Goal: Transaction & Acquisition: Purchase product/service

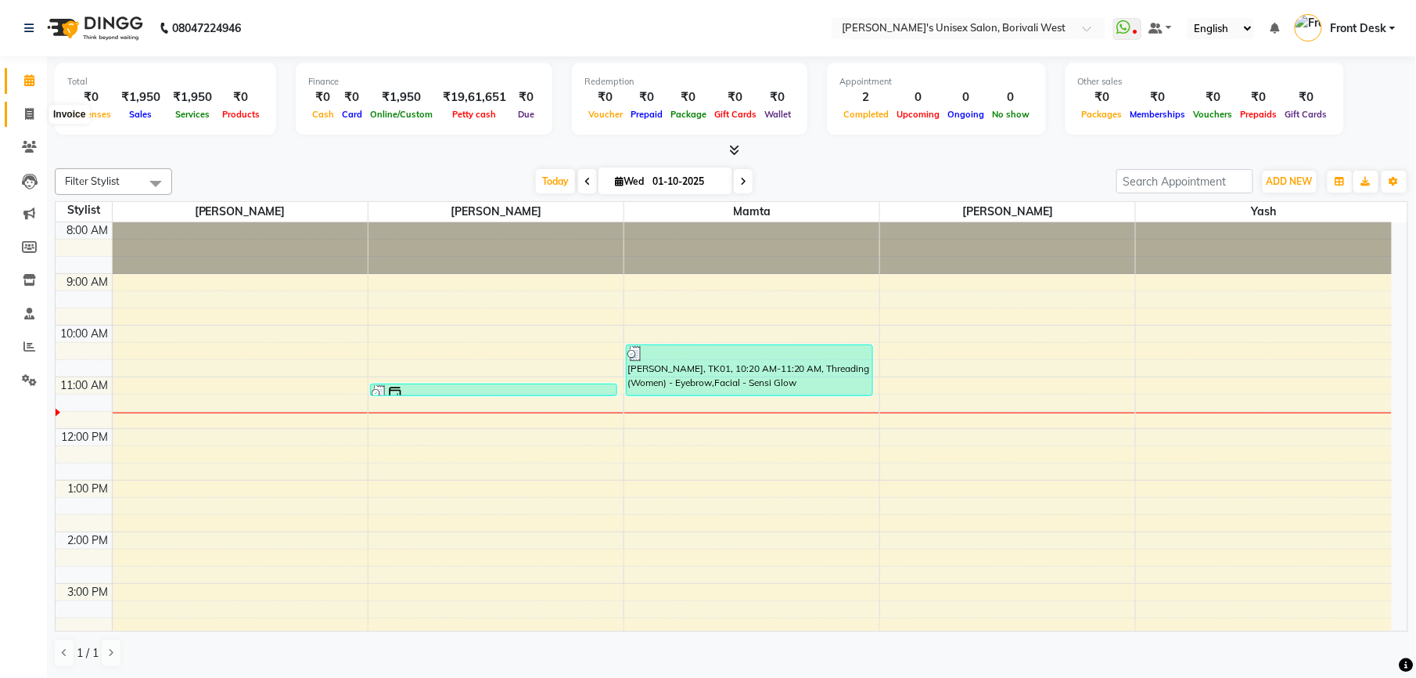
click at [31, 114] on icon at bounding box center [29, 114] width 9 height 12
select select "service"
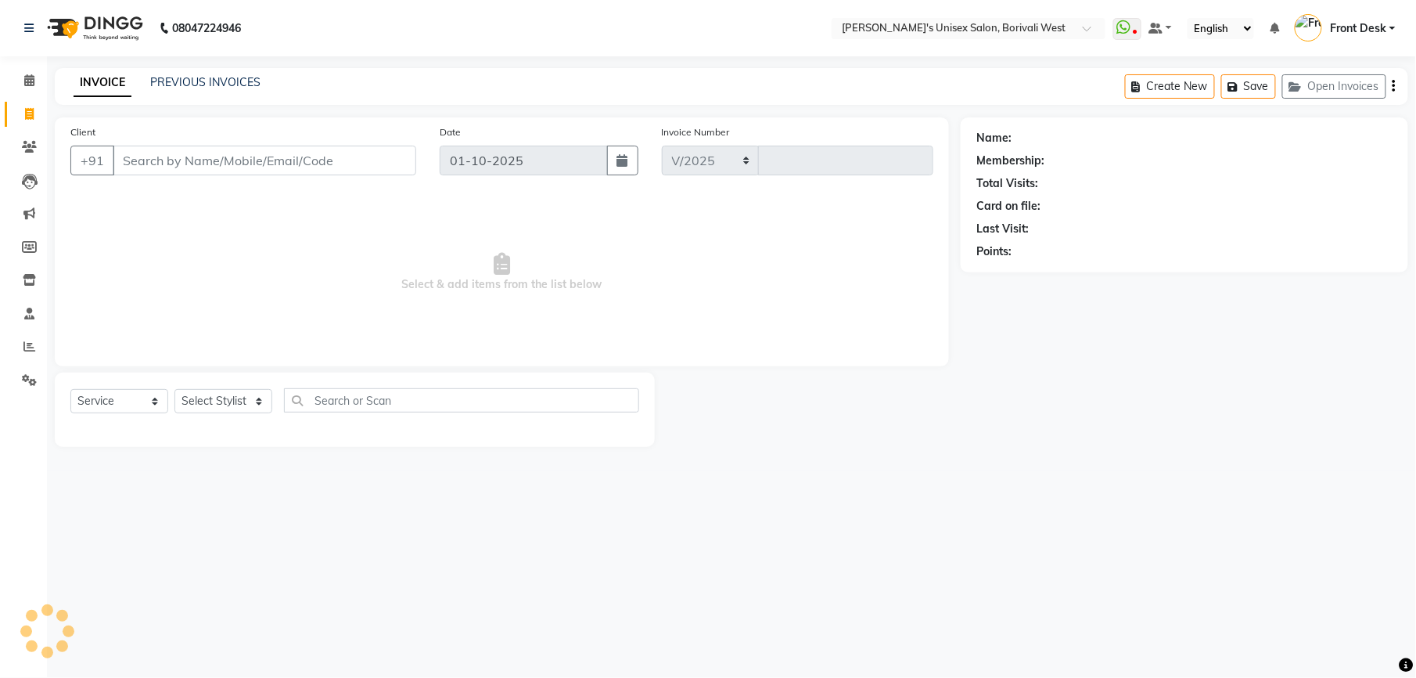
select select "4025"
type input "1204"
click at [261, 401] on select "Select Stylist Front Desk [PERSON_NAME] Mamta [PERSON_NAME] Yash" at bounding box center [223, 401] width 98 height 24
select select "25222"
click at [174, 389] on select "Select Stylist Front Desk [PERSON_NAME] Mamta [PERSON_NAME] Yash" at bounding box center [223, 401] width 98 height 24
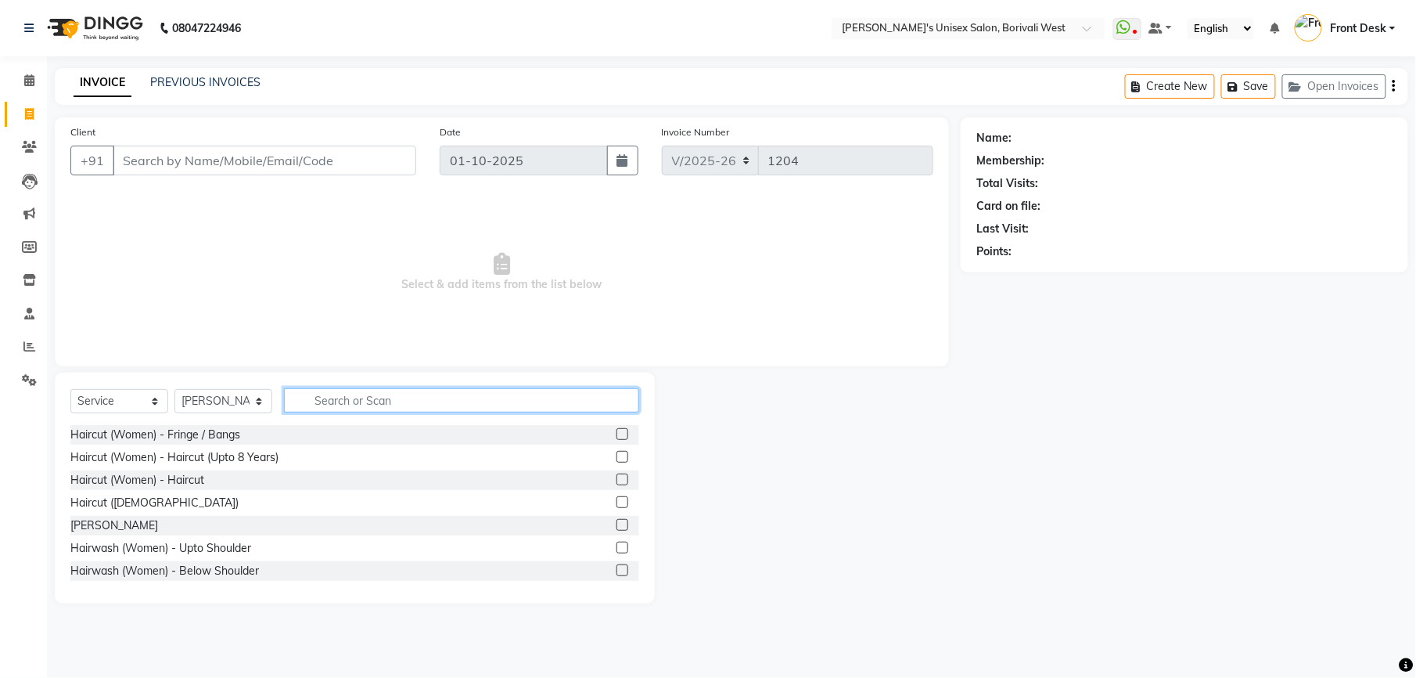
click at [340, 402] on input "text" at bounding box center [461, 400] width 355 height 24
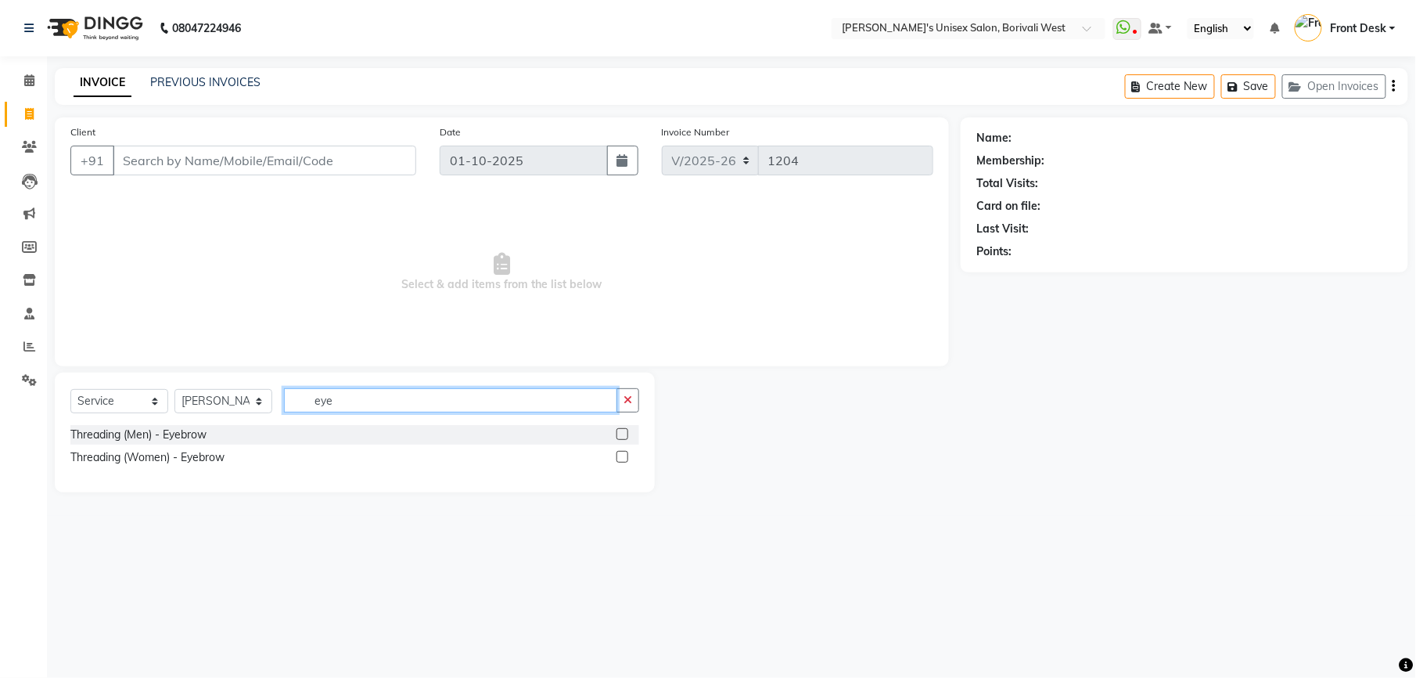
type input "eye"
click at [624, 455] on label at bounding box center [623, 457] width 12 height 12
click at [624, 455] on input "checkbox" at bounding box center [622, 457] width 10 height 10
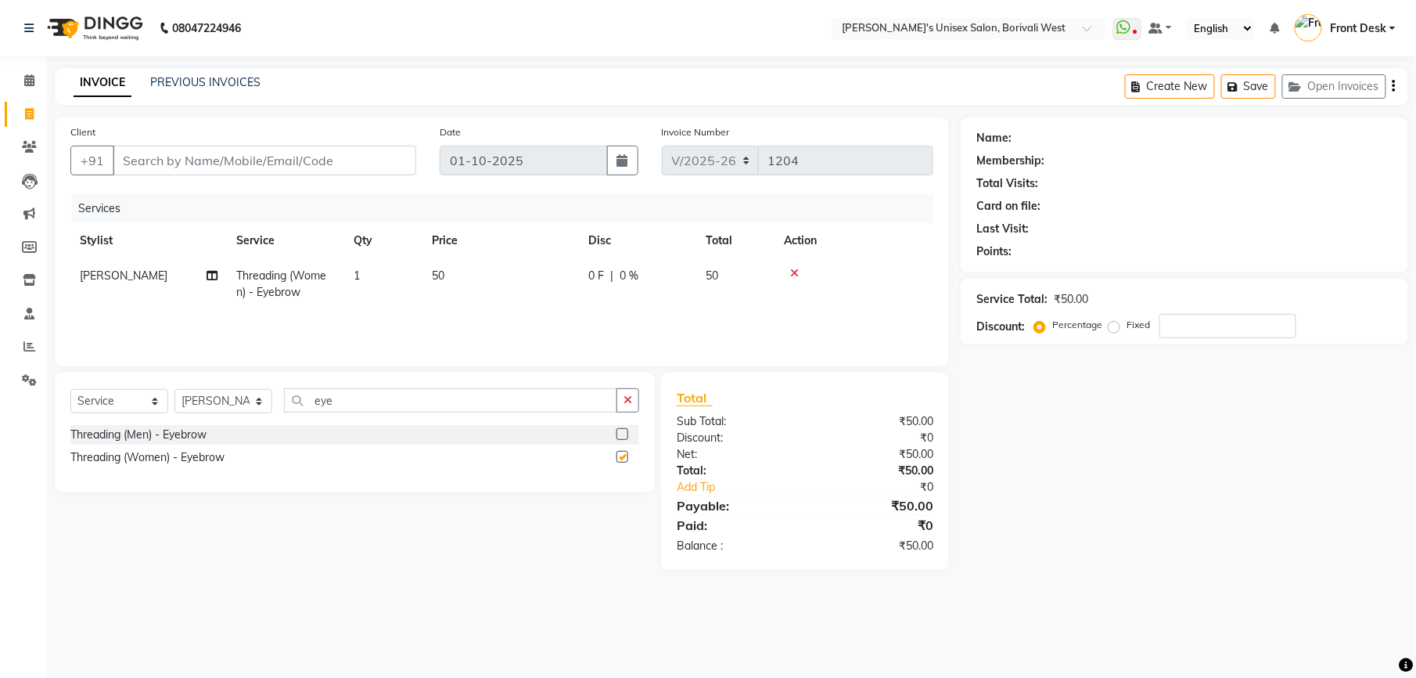
checkbox input "false"
click at [577, 397] on input "eye" at bounding box center [450, 400] width 333 height 24
type input "e"
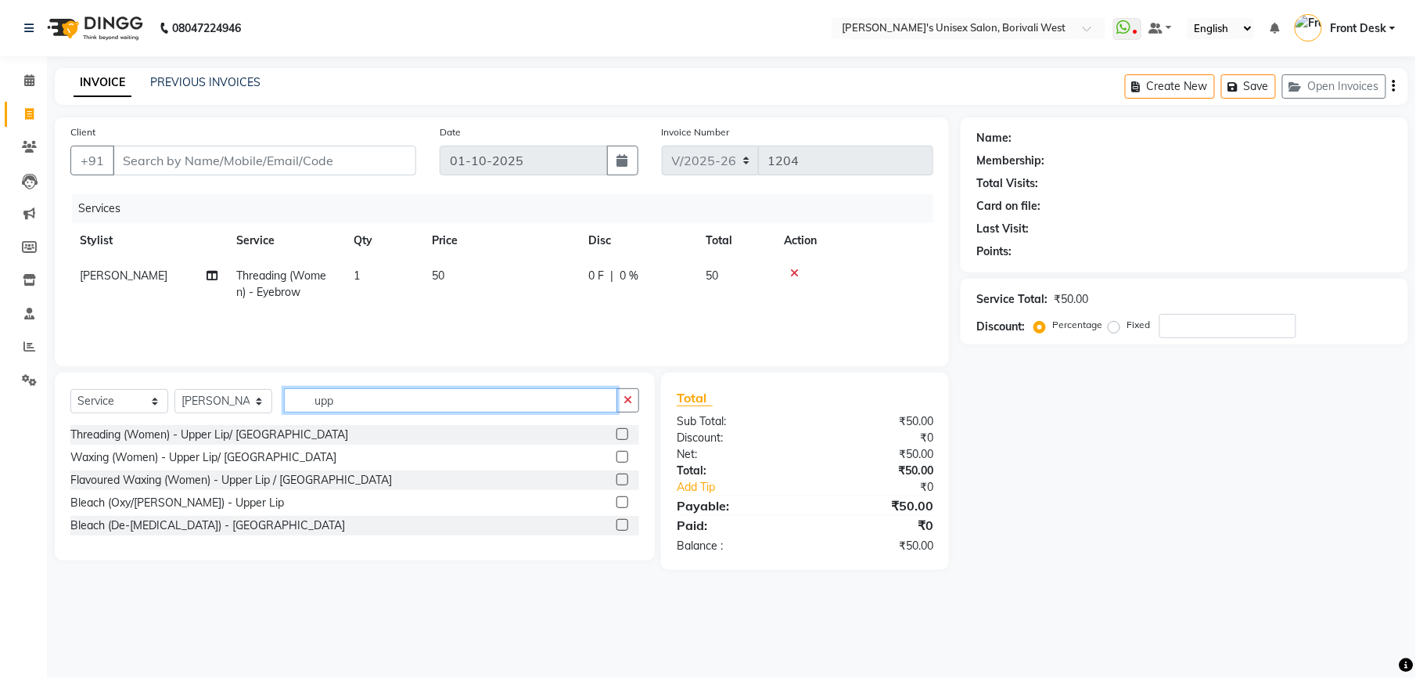
type input "upp"
click at [624, 430] on label at bounding box center [623, 434] width 12 height 12
click at [624, 430] on input "checkbox" at bounding box center [622, 435] width 10 height 10
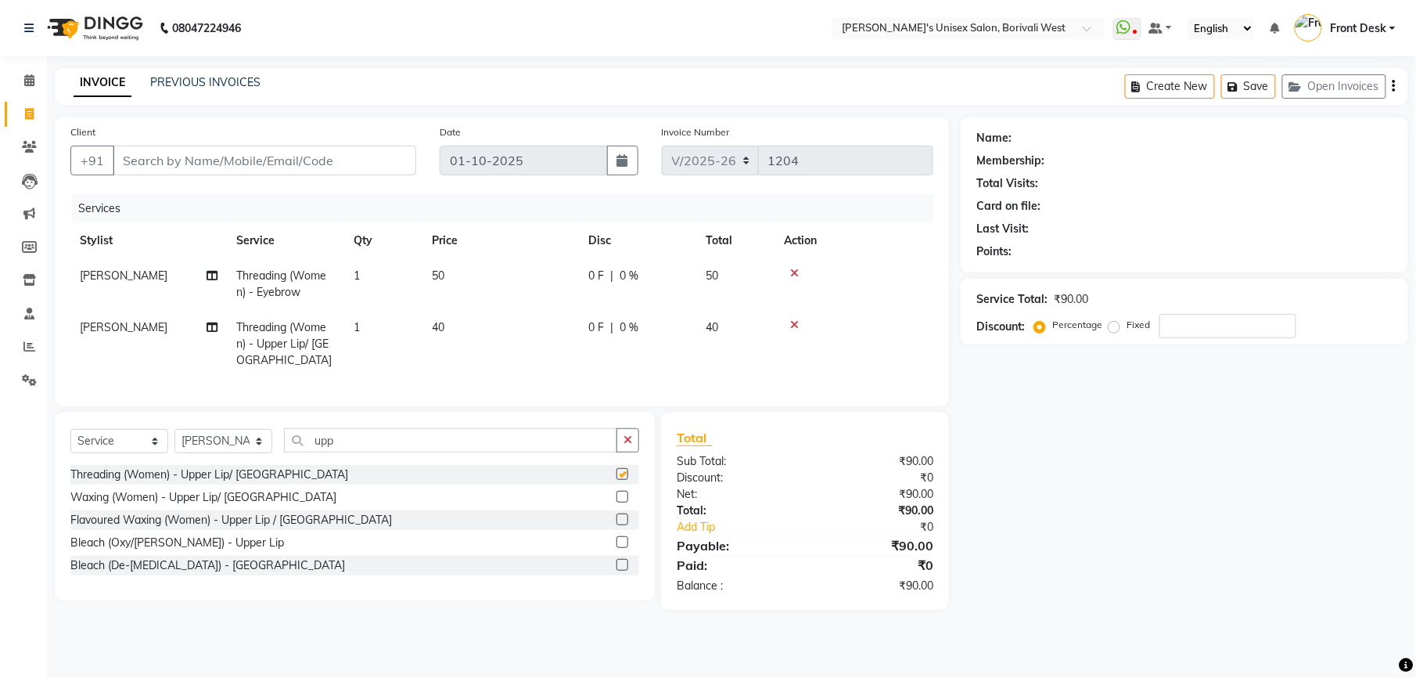
checkbox input "false"
click at [793, 324] on icon at bounding box center [794, 324] width 9 height 11
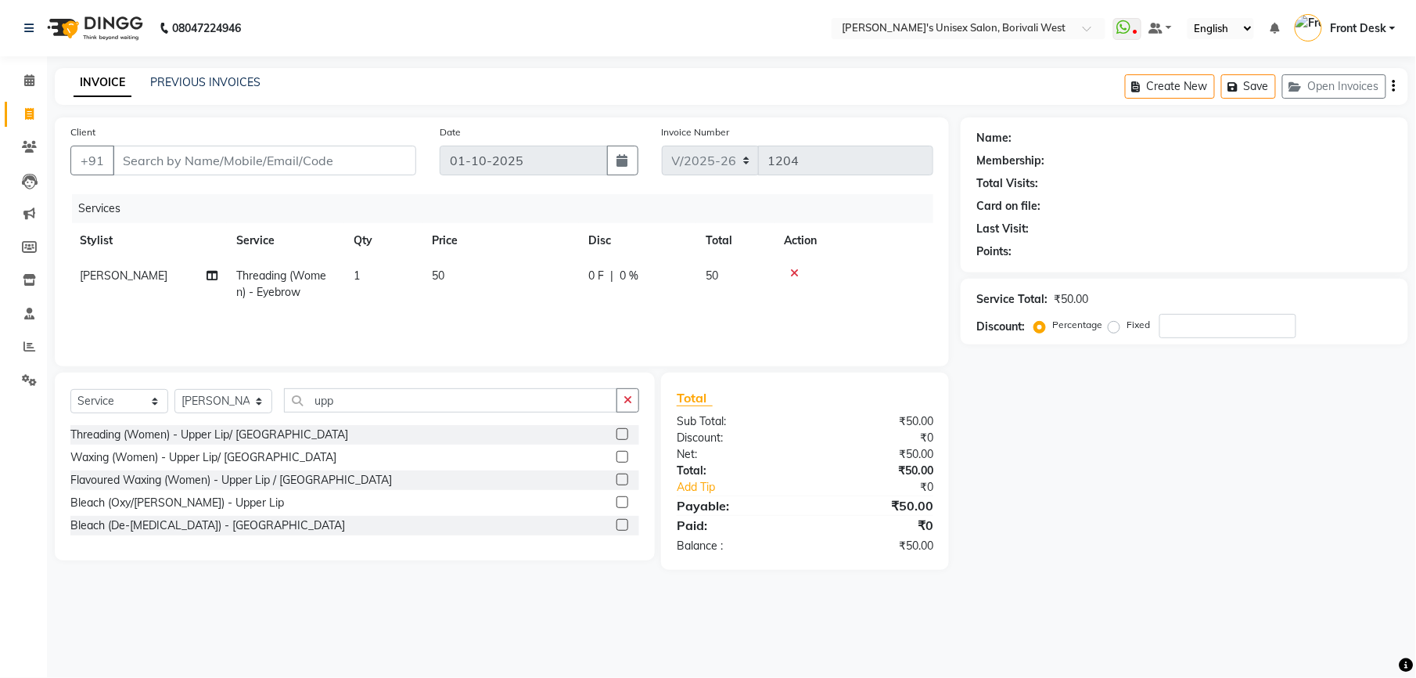
click at [621, 477] on label at bounding box center [623, 479] width 12 height 12
click at [621, 477] on input "checkbox" at bounding box center [622, 480] width 10 height 10
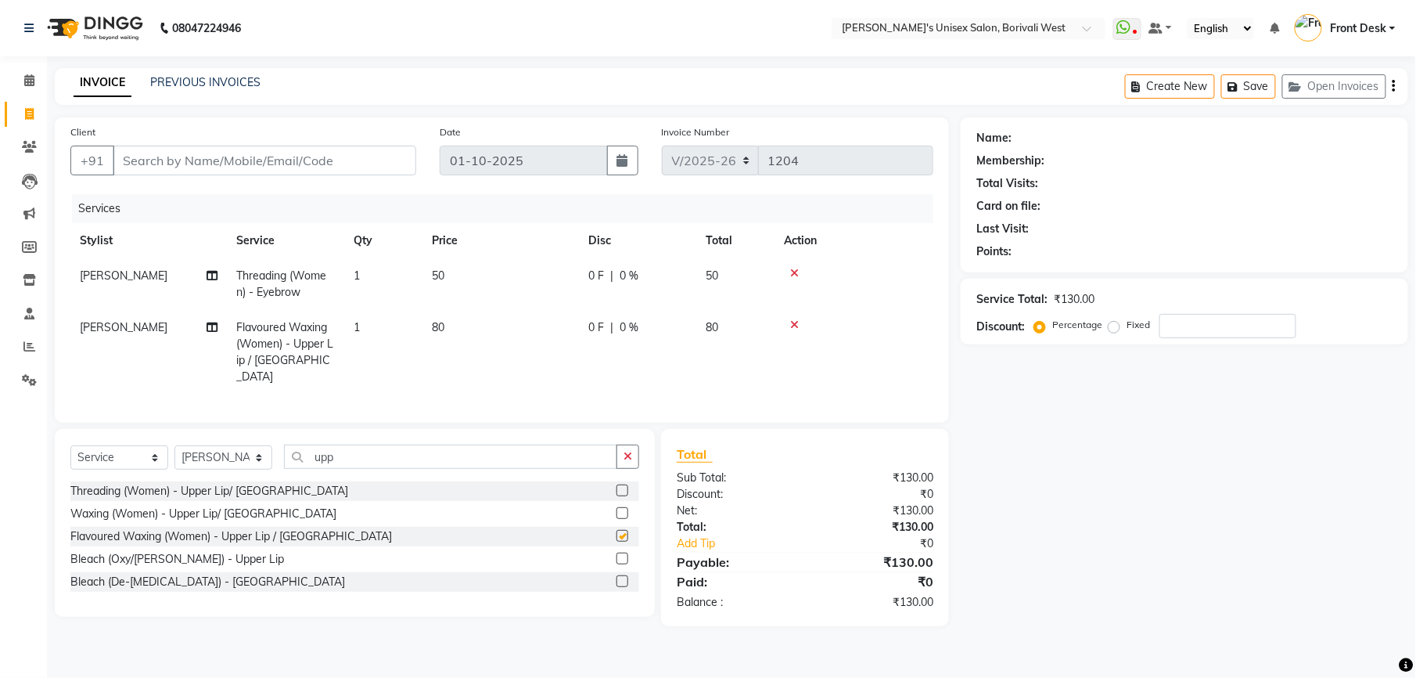
checkbox input "false"
click at [410, 451] on input "upp" at bounding box center [450, 456] width 333 height 24
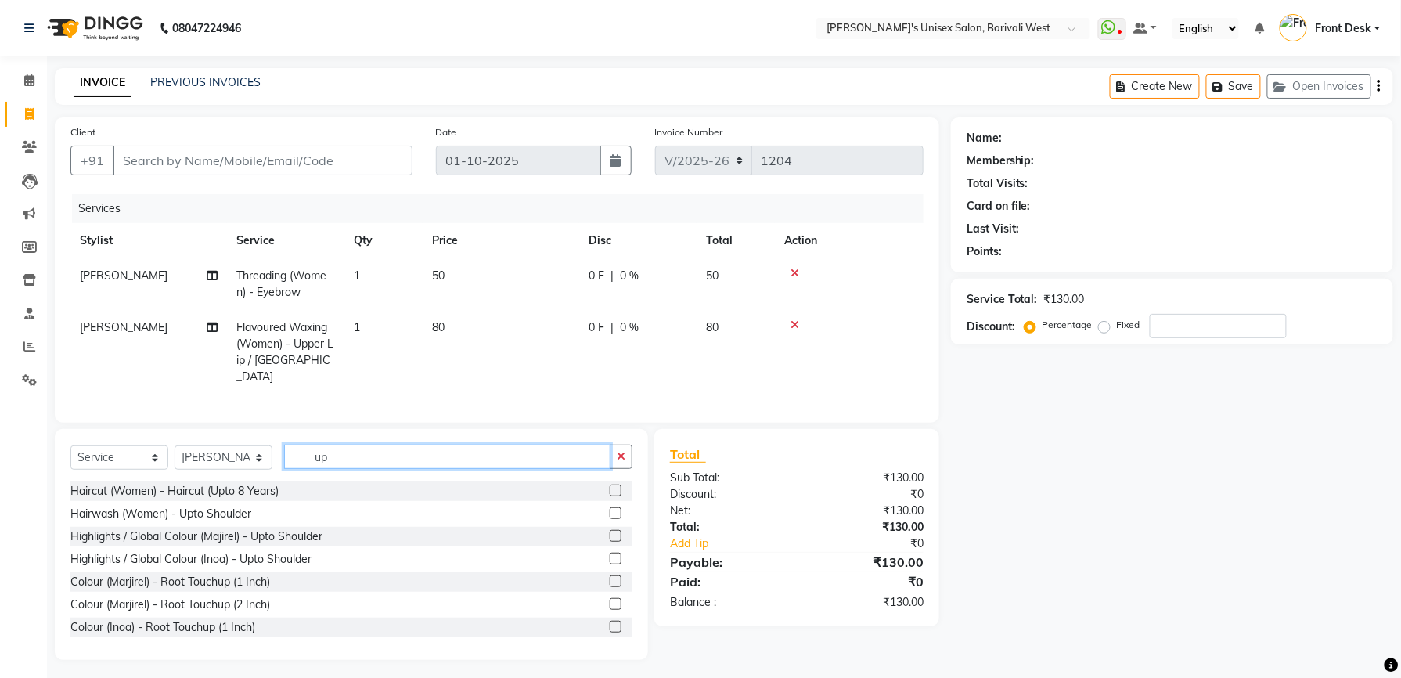
type input "u"
type input "n"
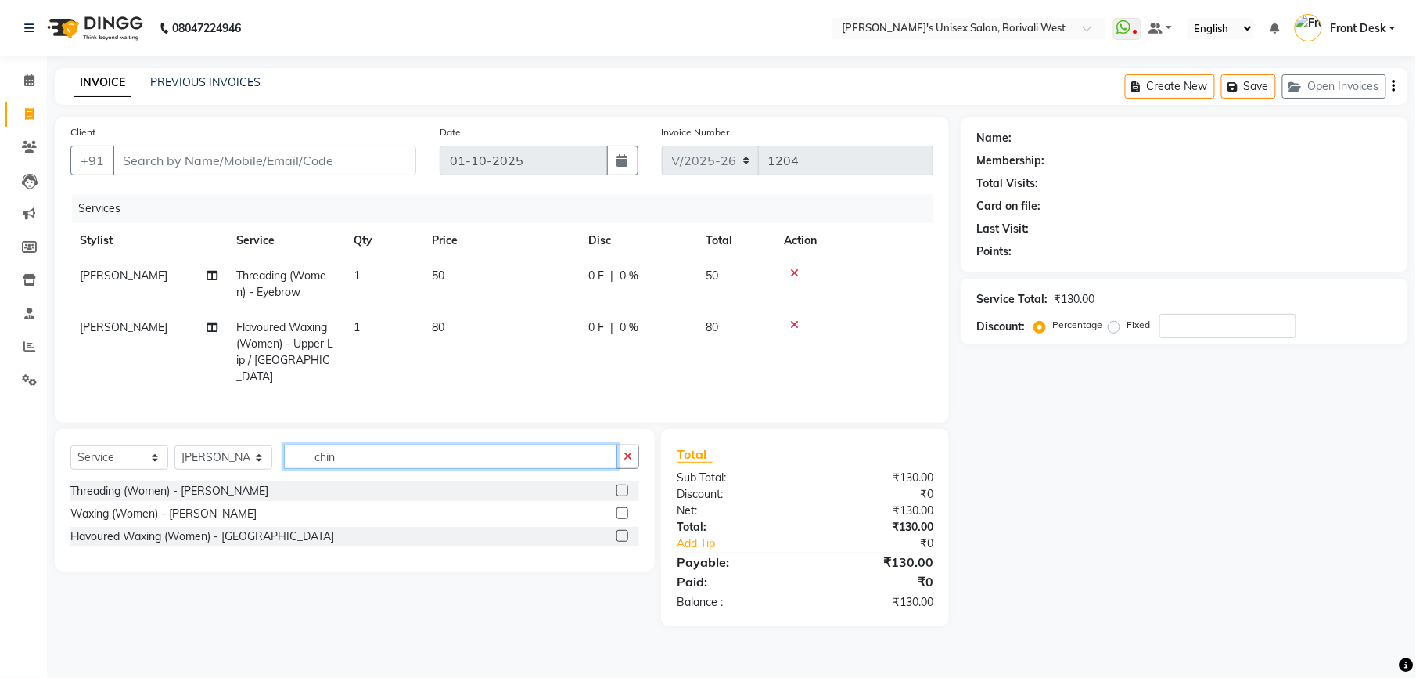
type input "chin"
click at [623, 531] on label at bounding box center [623, 536] width 12 height 12
click at [623, 531] on input "checkbox" at bounding box center [622, 536] width 10 height 10
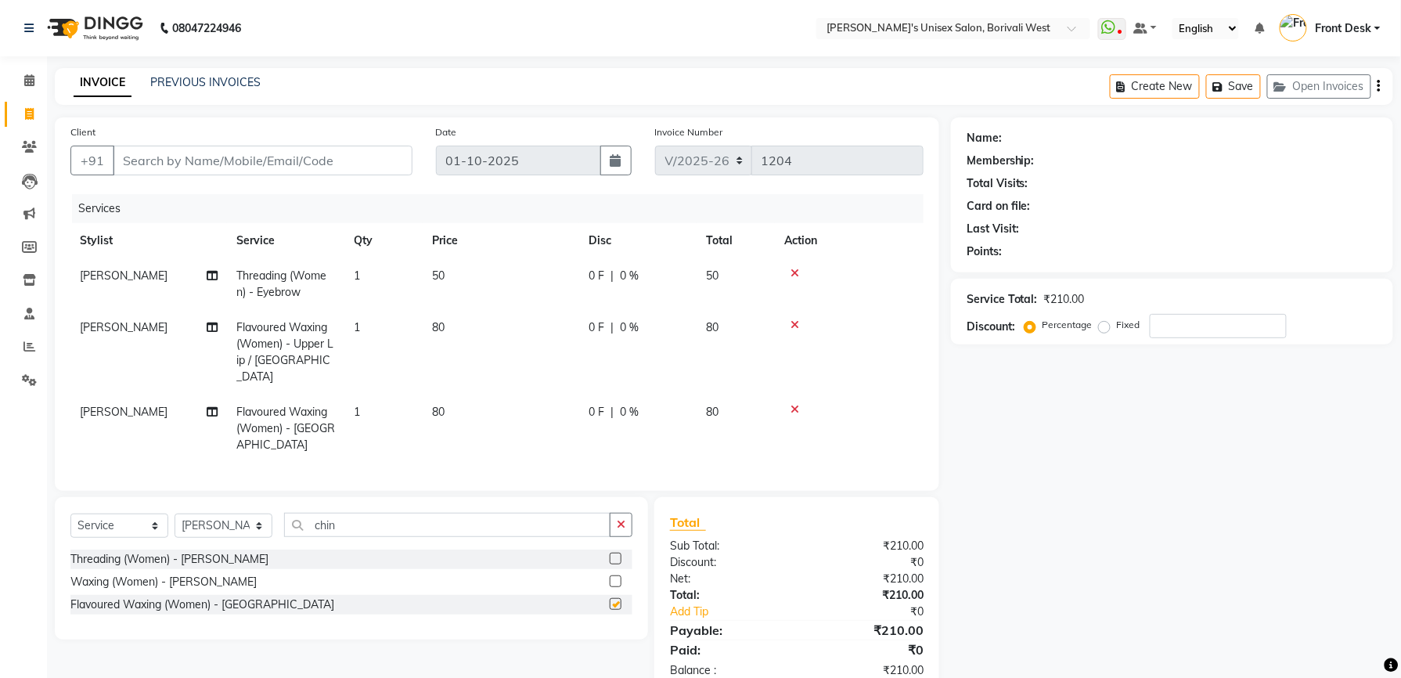
checkbox input "false"
click at [360, 157] on input "Client" at bounding box center [263, 161] width 300 height 30
type input "9"
type input "0"
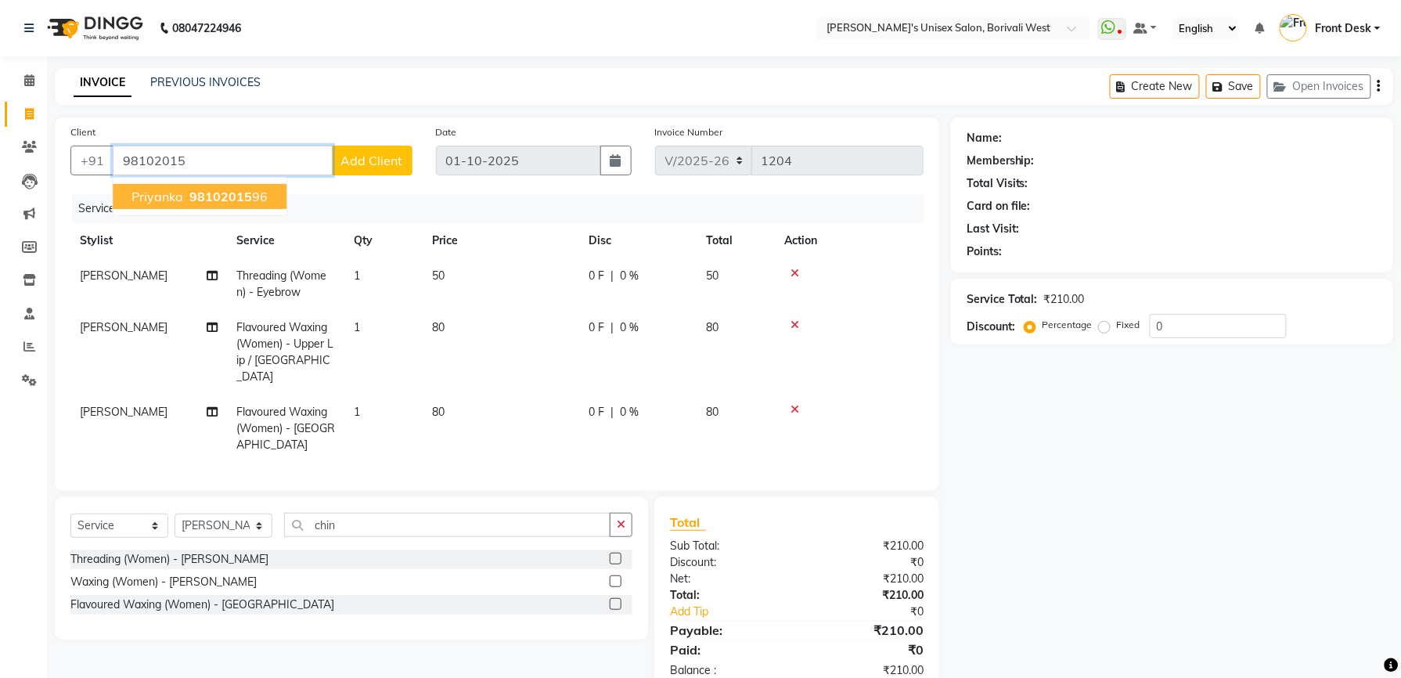
click at [252, 189] on ngb-highlight "98102015 96" at bounding box center [226, 197] width 81 height 16
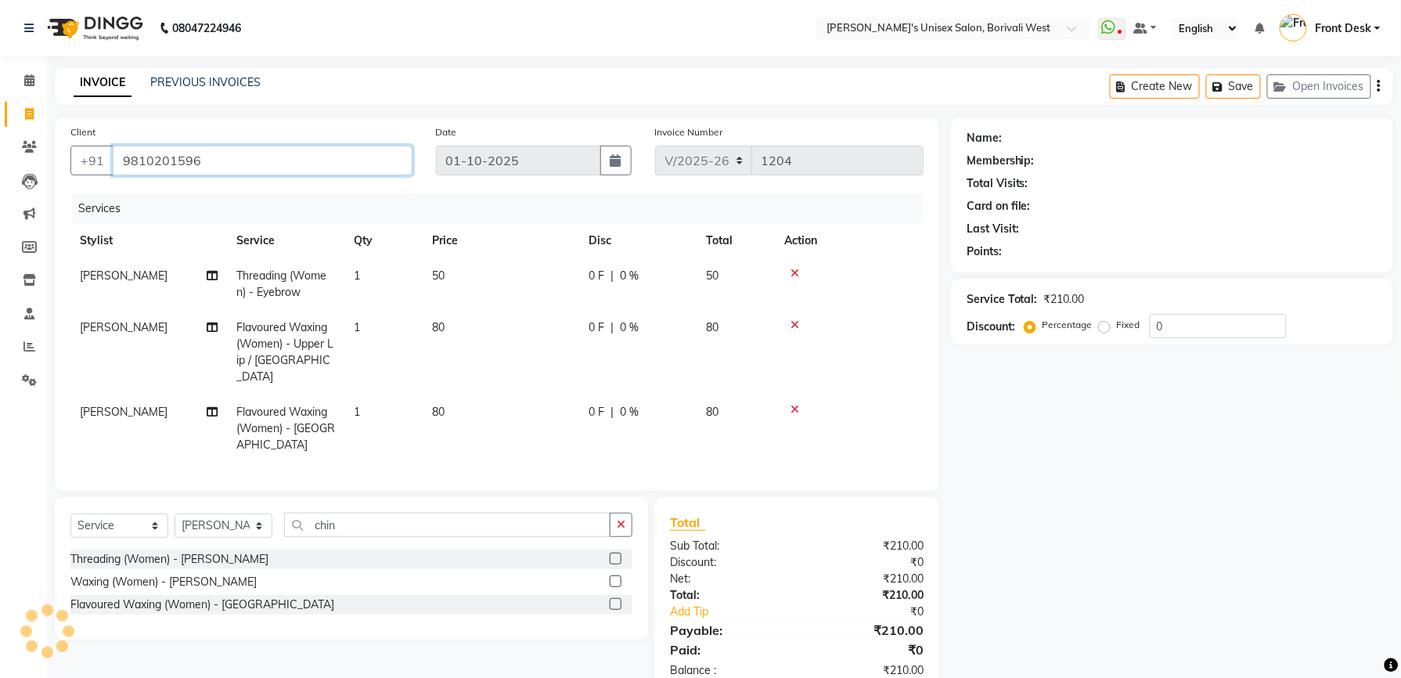
type input "9810201596"
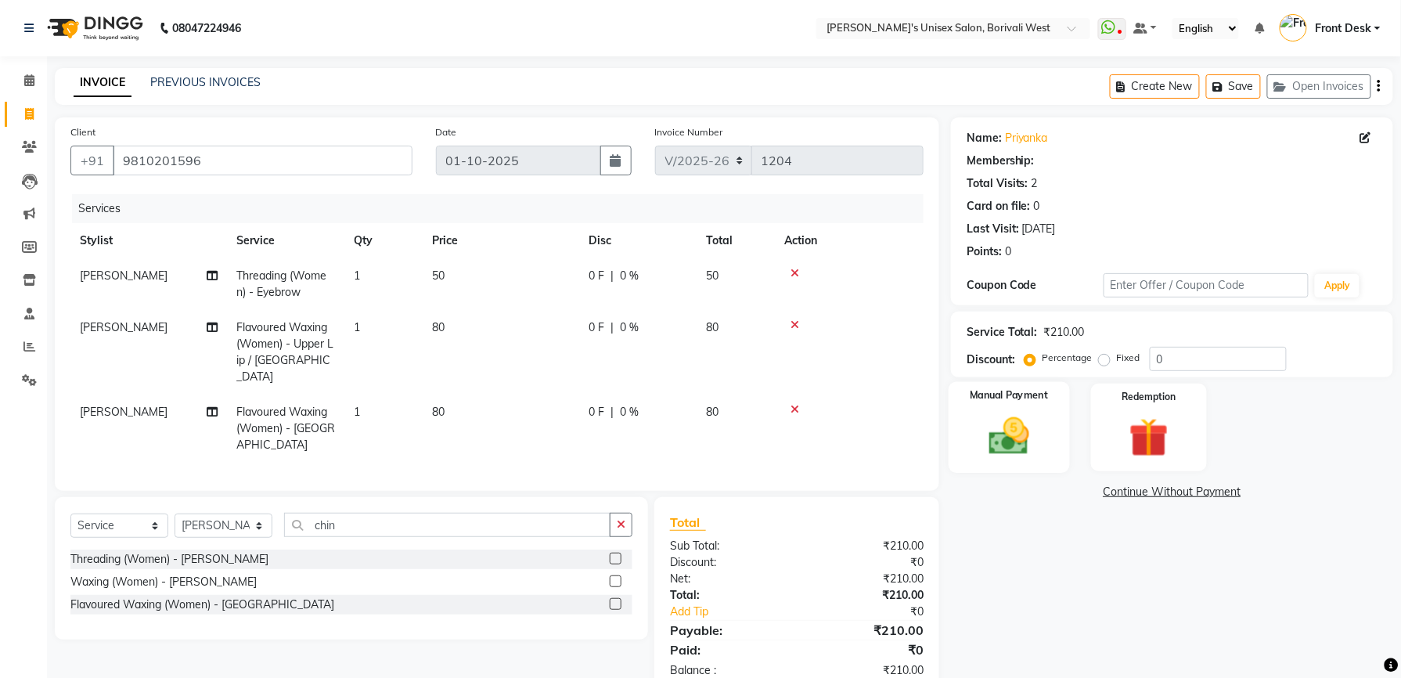
click at [990, 420] on img at bounding box center [1009, 435] width 67 height 47
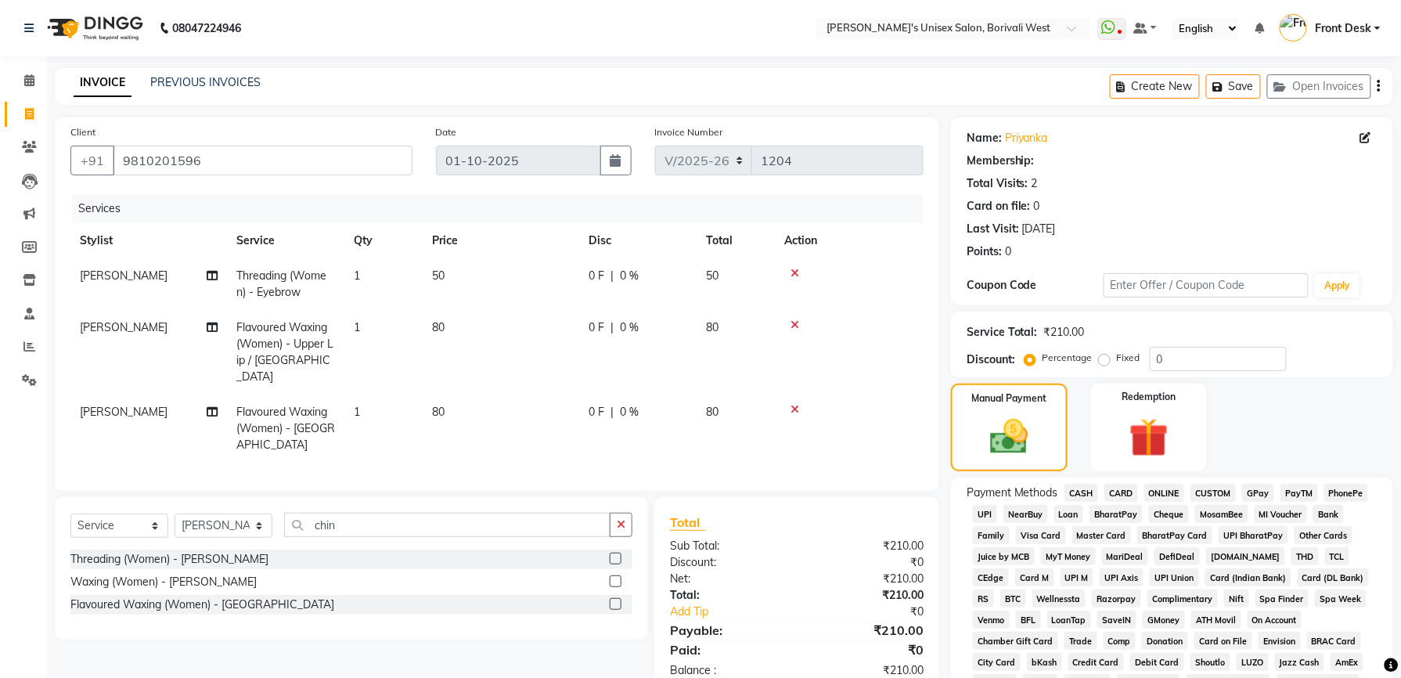
click at [1083, 488] on span "CASH" at bounding box center [1081, 493] width 34 height 18
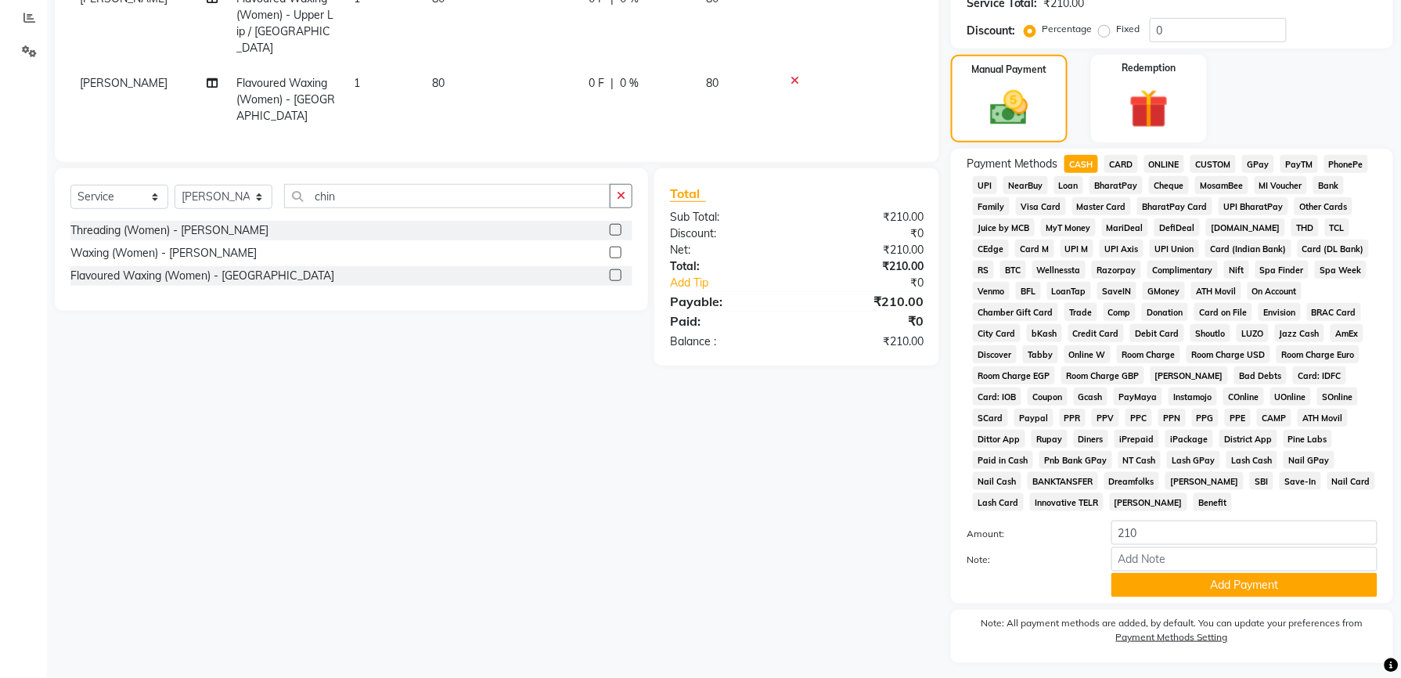
scroll to position [352, 0]
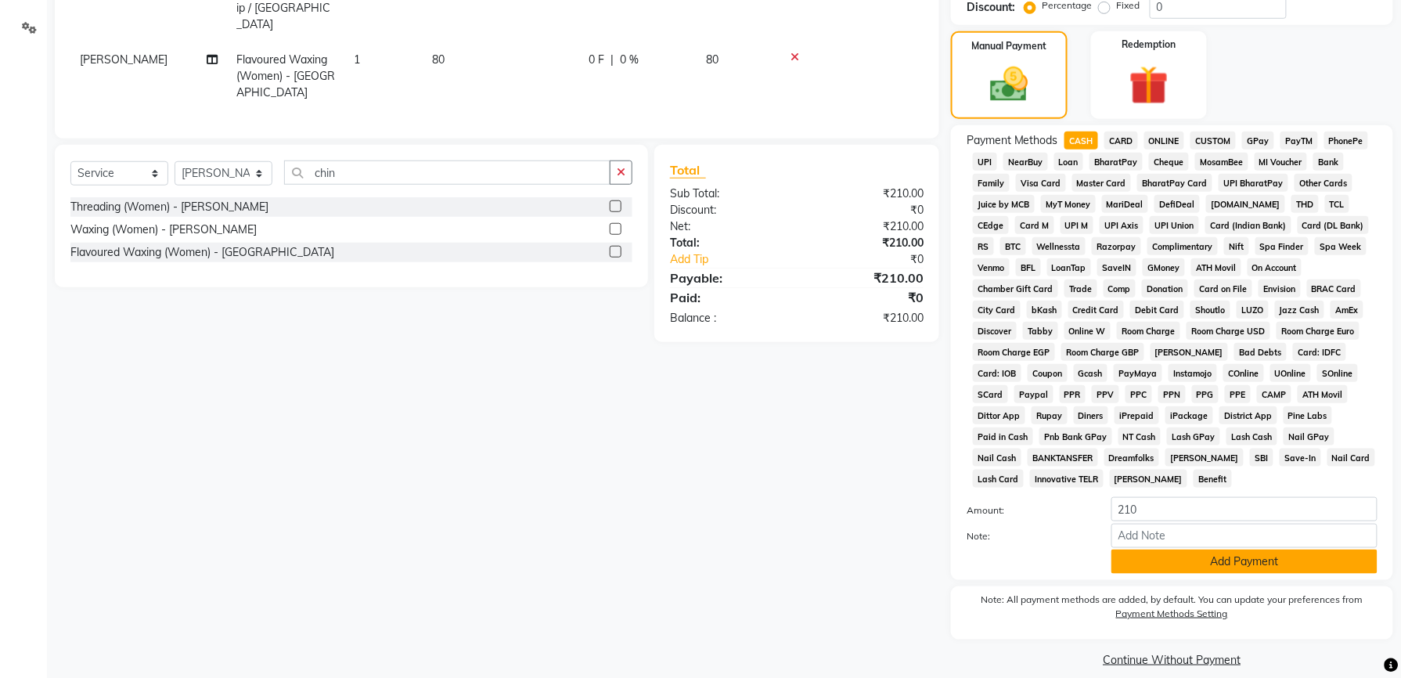
click at [1228, 549] on button "Add Payment" at bounding box center [1244, 561] width 266 height 24
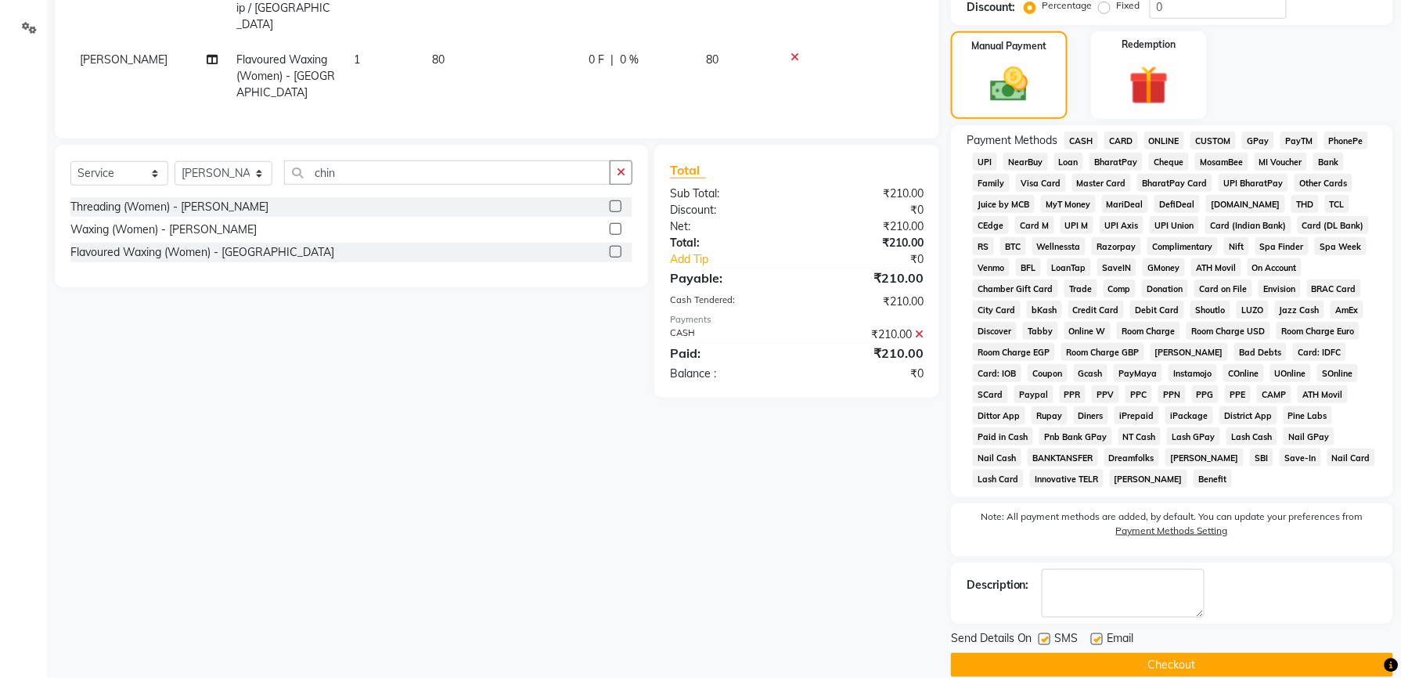
click at [1131, 653] on button "Checkout" at bounding box center [1172, 665] width 442 height 24
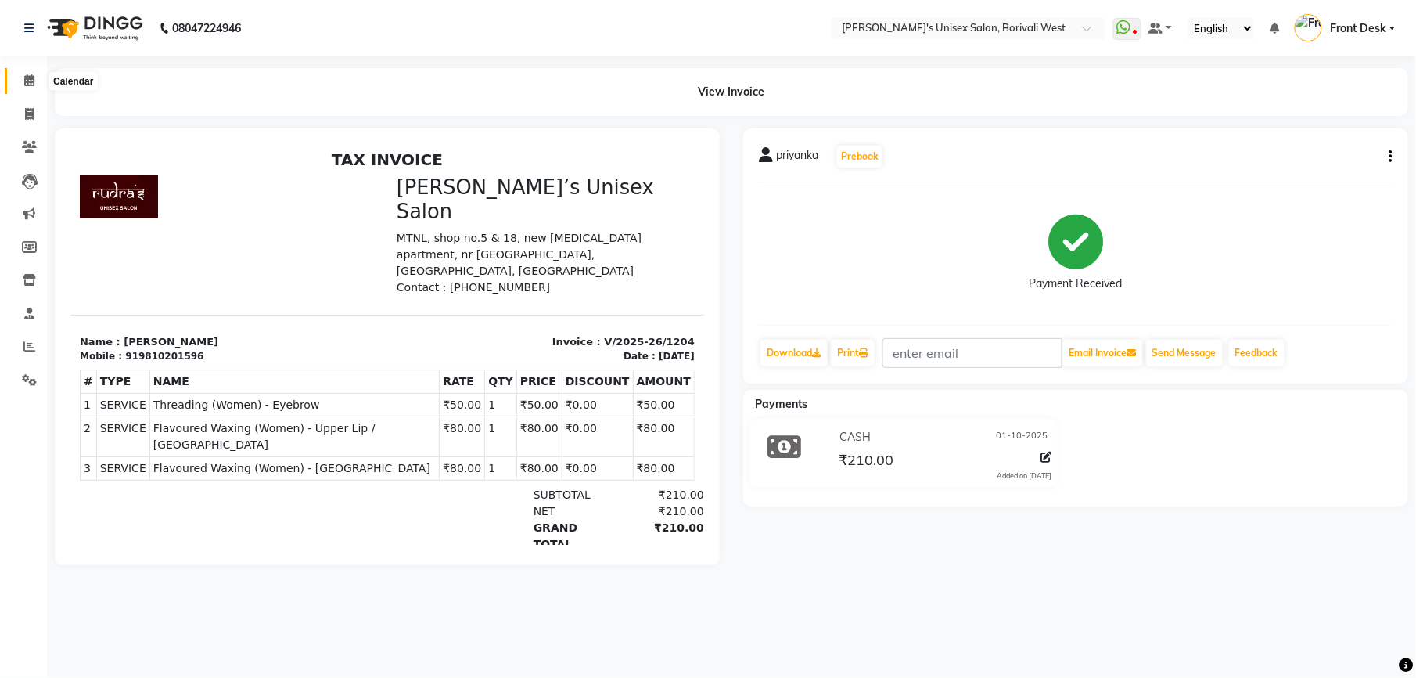
click at [25, 73] on span at bounding box center [29, 81] width 27 height 18
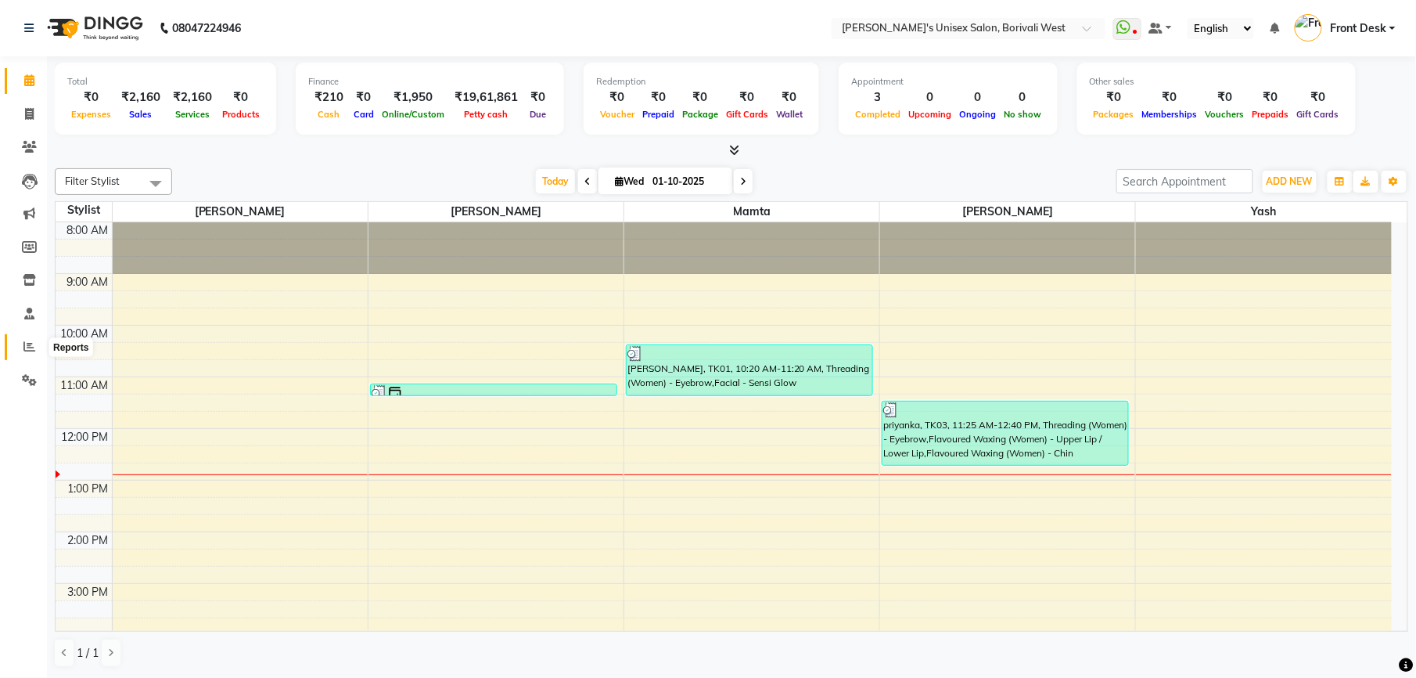
click at [20, 341] on span at bounding box center [29, 347] width 27 height 18
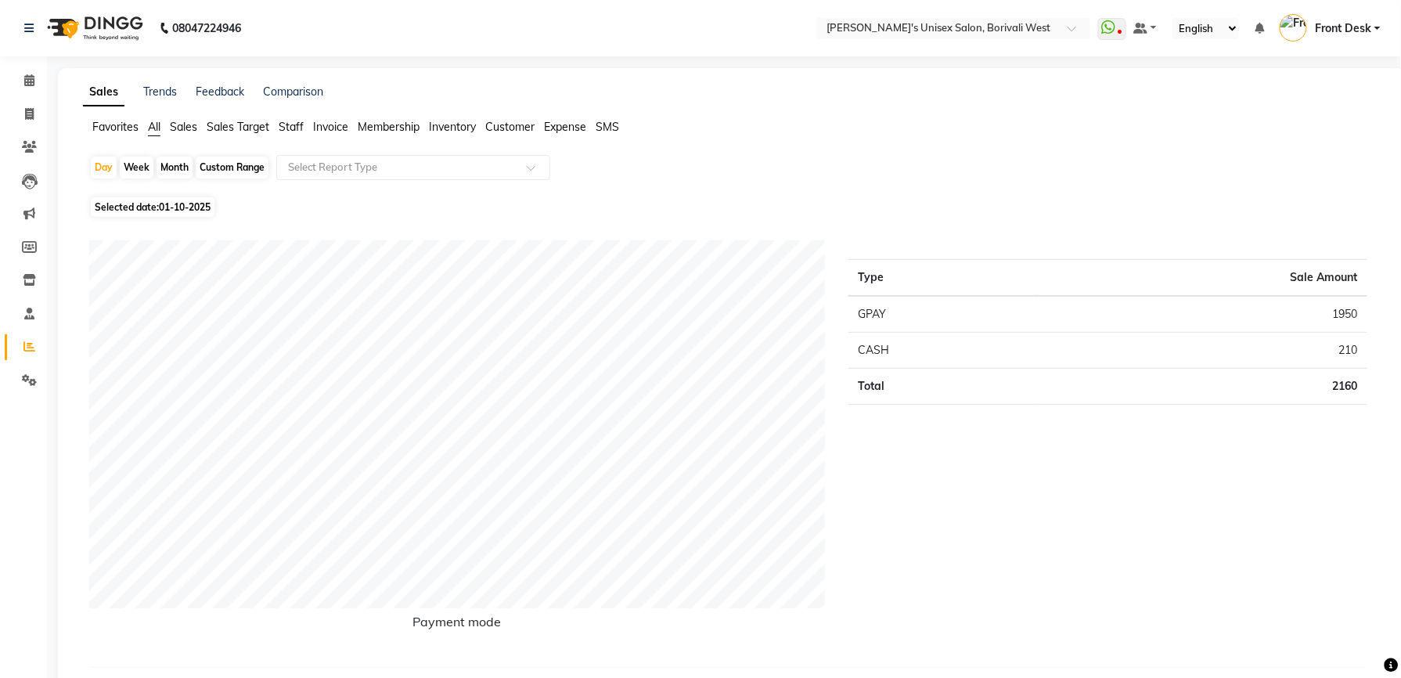
click at [172, 155] on div "Day Week Month Custom Range Select Report Type" at bounding box center [731, 174] width 1284 height 38
click at [175, 167] on div "Month" at bounding box center [174, 167] width 36 height 22
select select "10"
select select "2025"
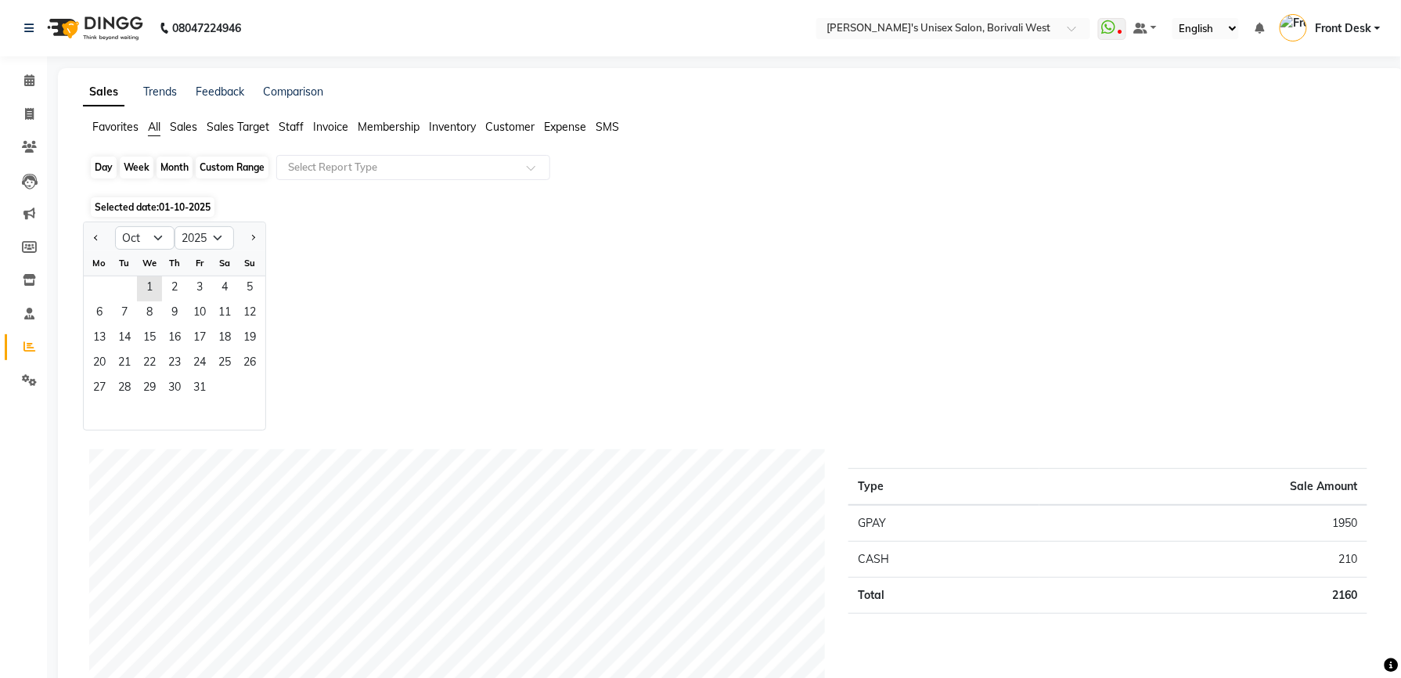
click at [175, 167] on div "Month" at bounding box center [174, 167] width 36 height 22
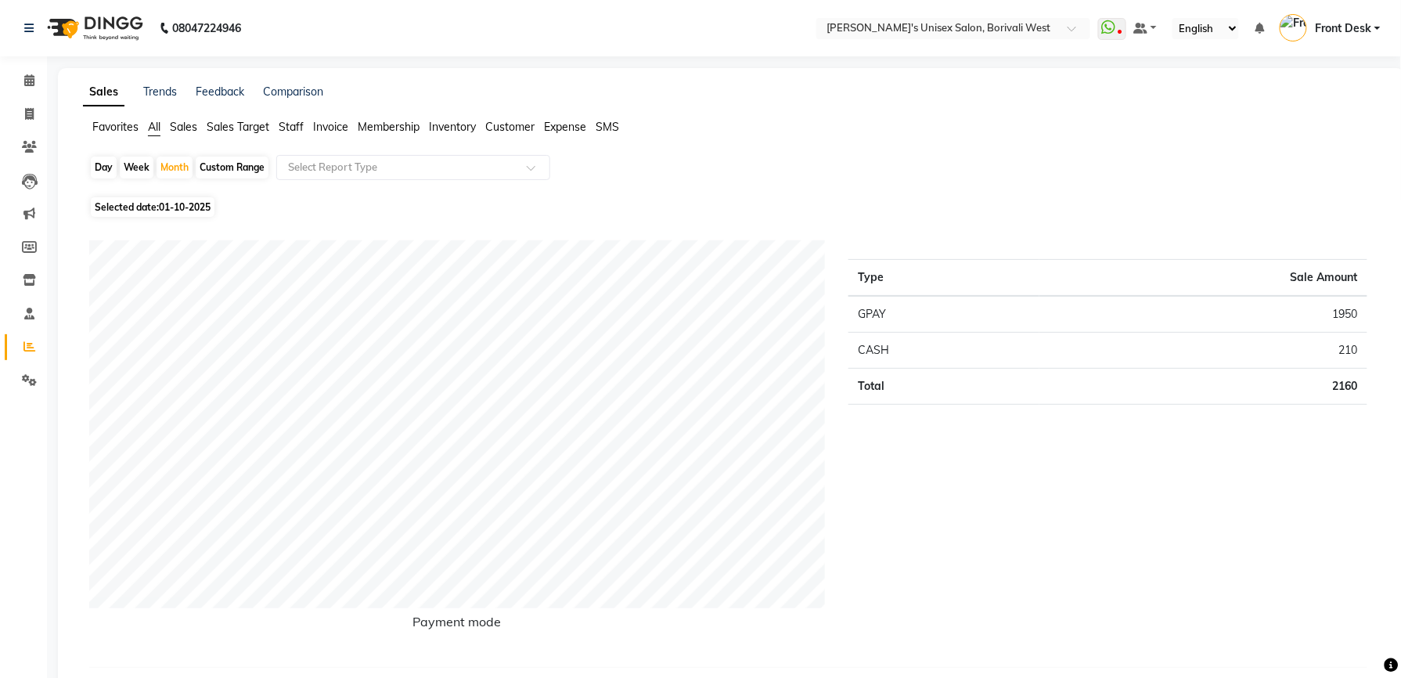
click at [172, 207] on span "01-10-2025" at bounding box center [185, 207] width 52 height 12
select select "10"
select select "2025"
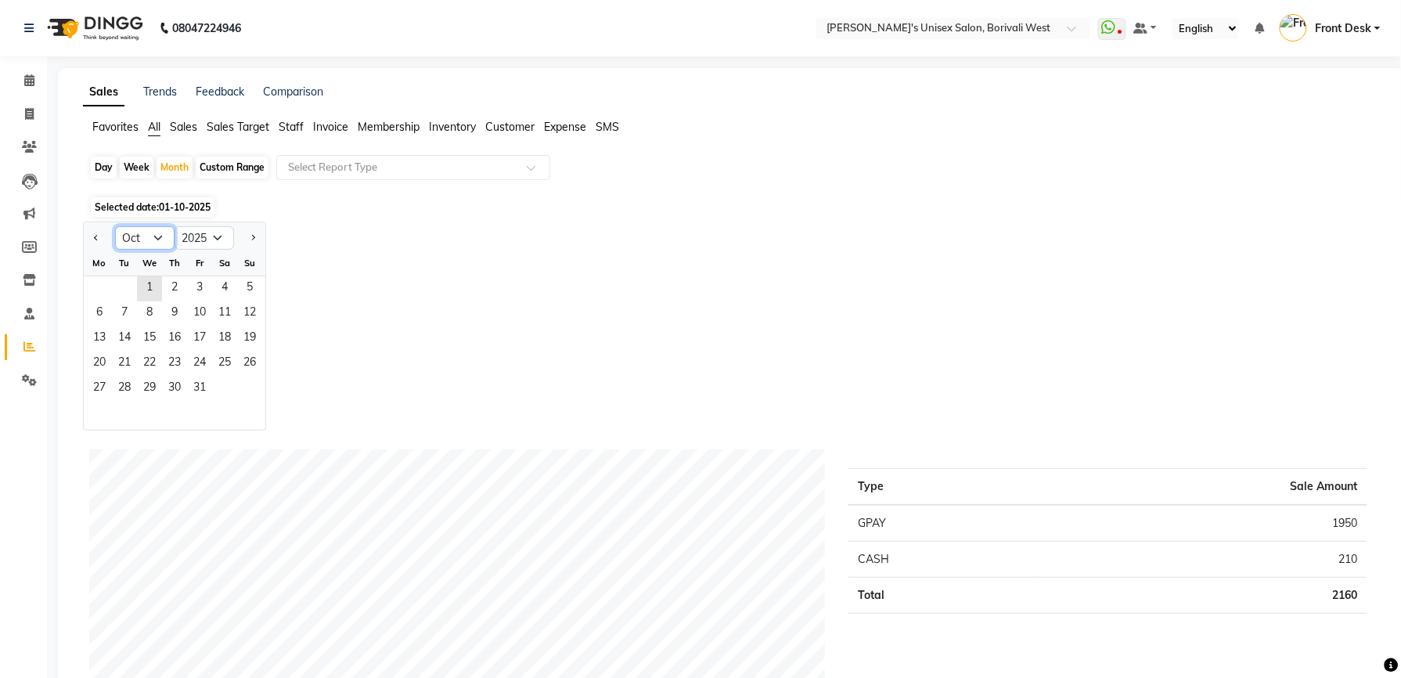
click at [157, 235] on select "Jan Feb Mar Apr May Jun [DATE] Aug Sep Oct Nov Dec" at bounding box center [144, 237] width 59 height 23
select select "9"
click at [115, 226] on select "Jan Feb Mar Apr May Jun [DATE] Aug Sep Oct Nov Dec" at bounding box center [144, 237] width 59 height 23
click at [119, 379] on span "30" at bounding box center [124, 388] width 25 height 25
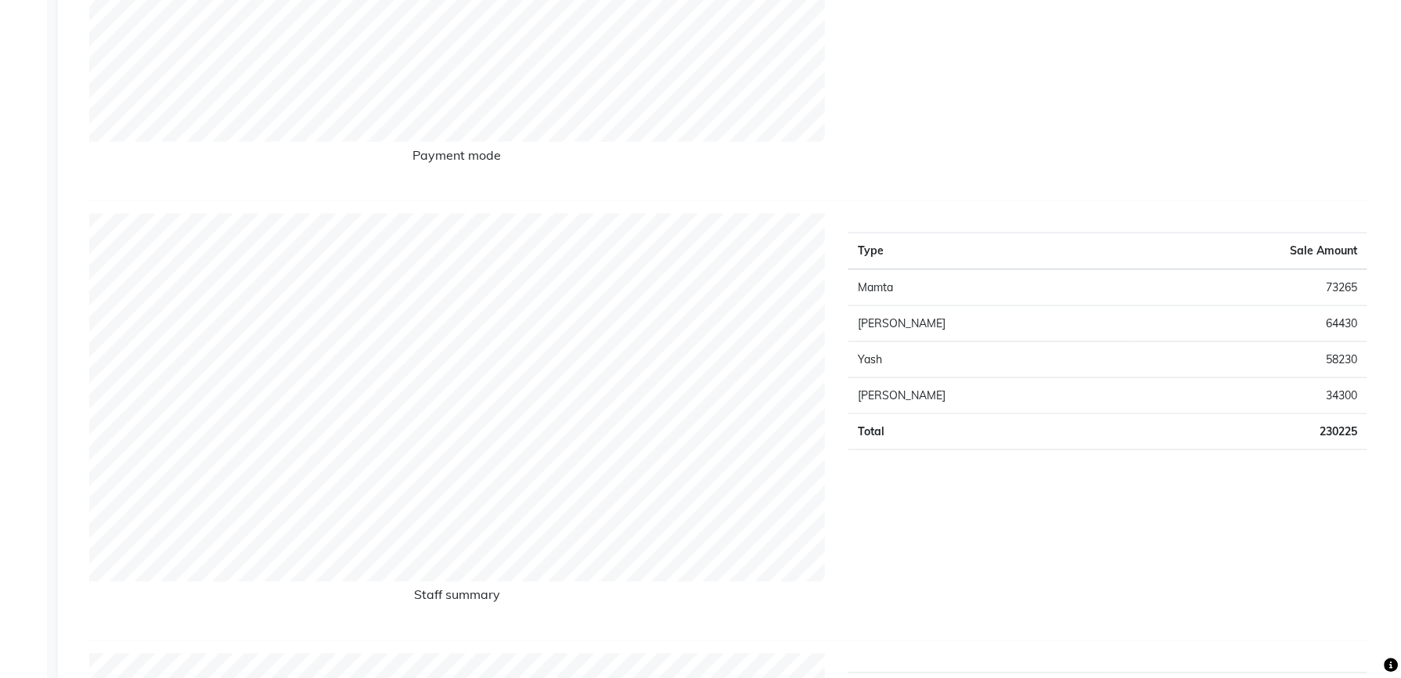
scroll to position [465, 0]
